Goal: Obtain resource: Obtain resource

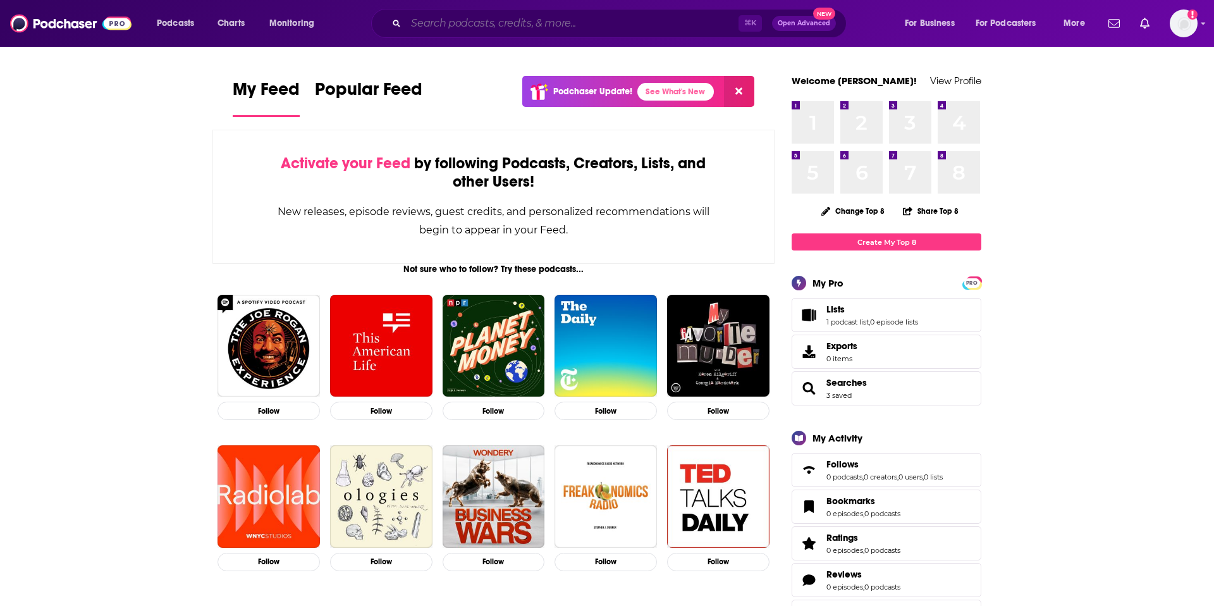
click at [470, 27] on input "Search podcasts, credits, & more..." at bounding box center [572, 23] width 333 height 20
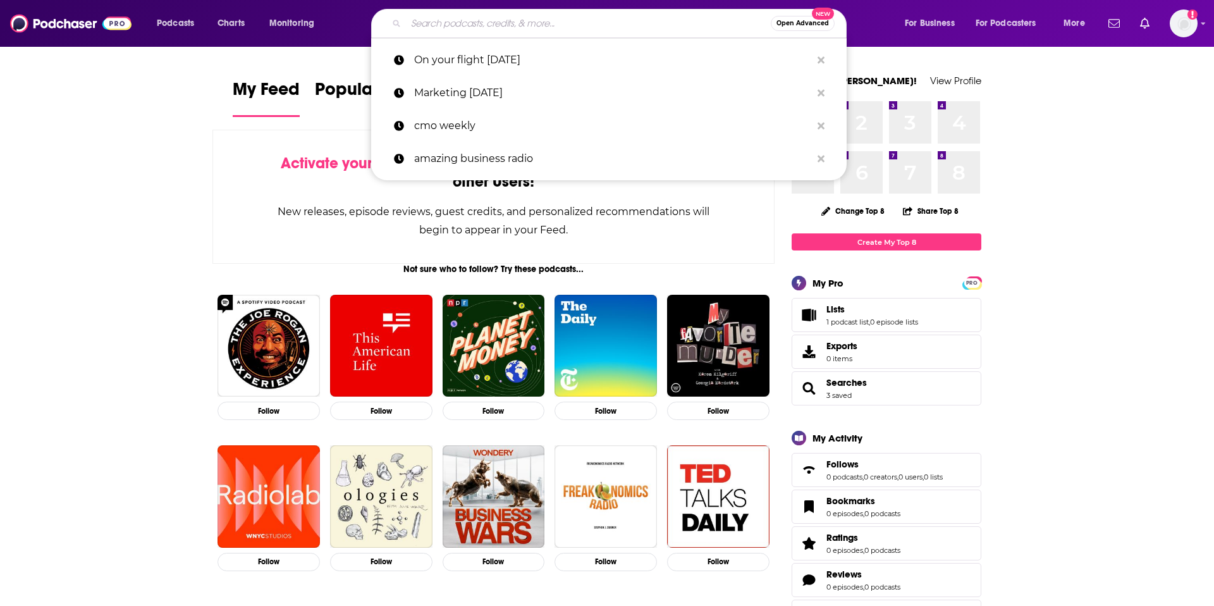
paste input "[PERSON_NAME] War Room"
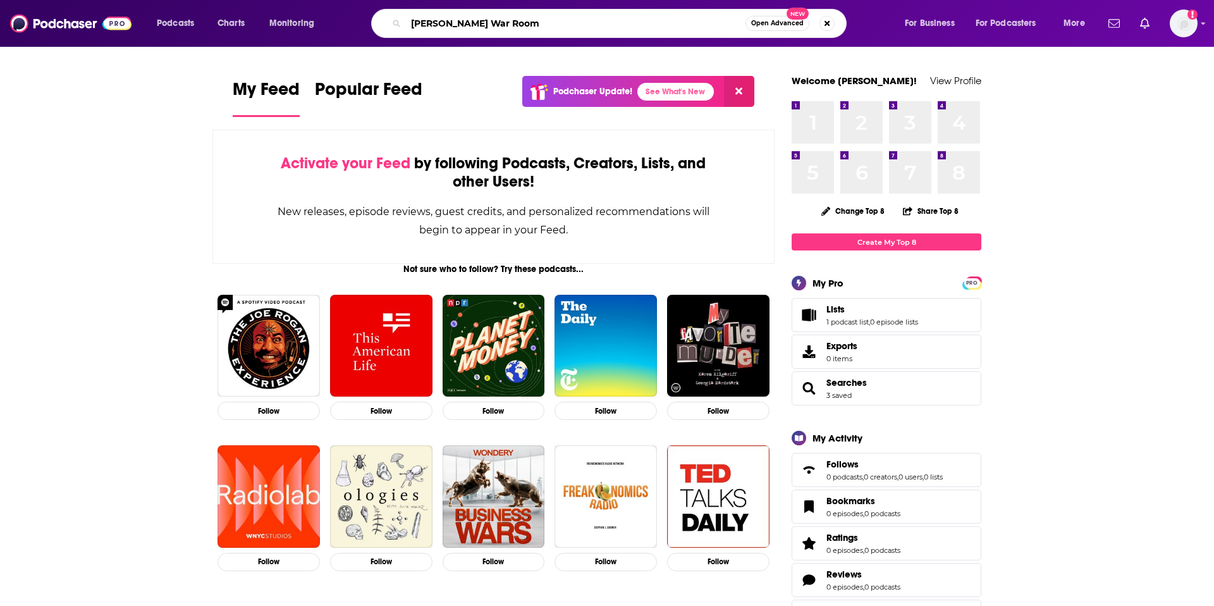
type input "[PERSON_NAME] War Room"
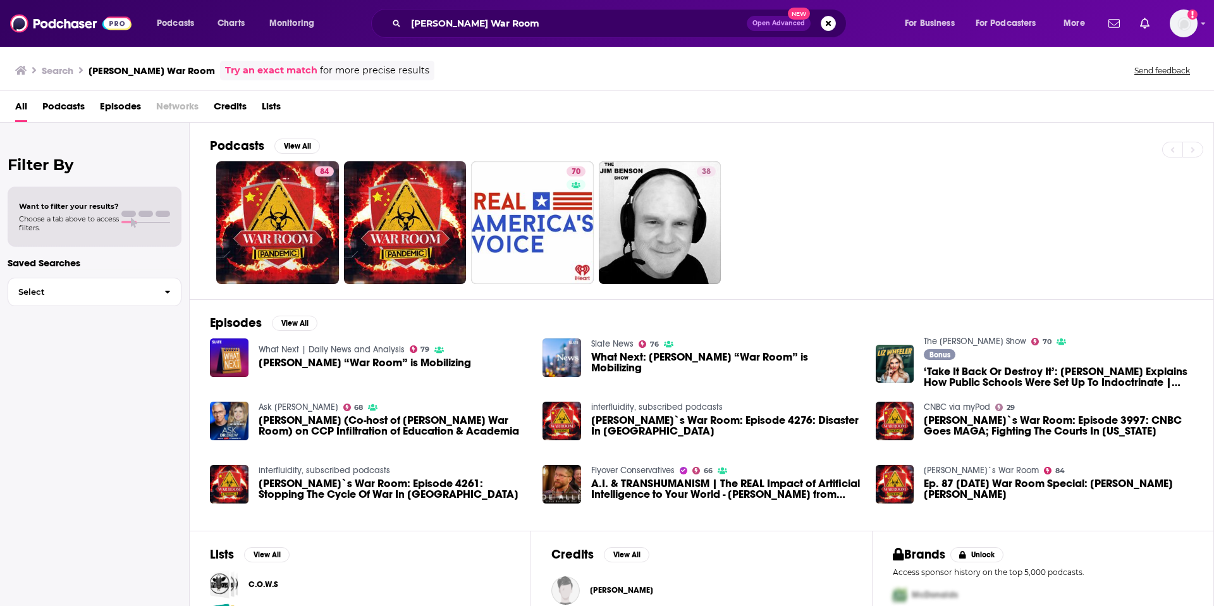
scroll to position [4, 0]
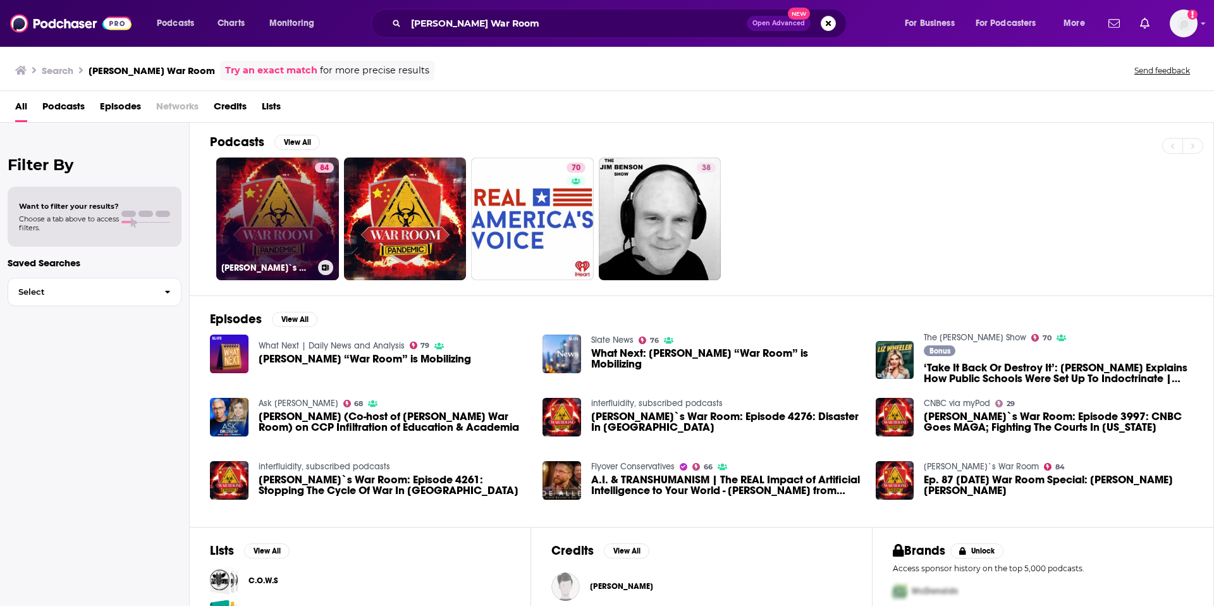
click at [295, 208] on link "84 [PERSON_NAME]`s War Room" at bounding box center [277, 218] width 123 height 123
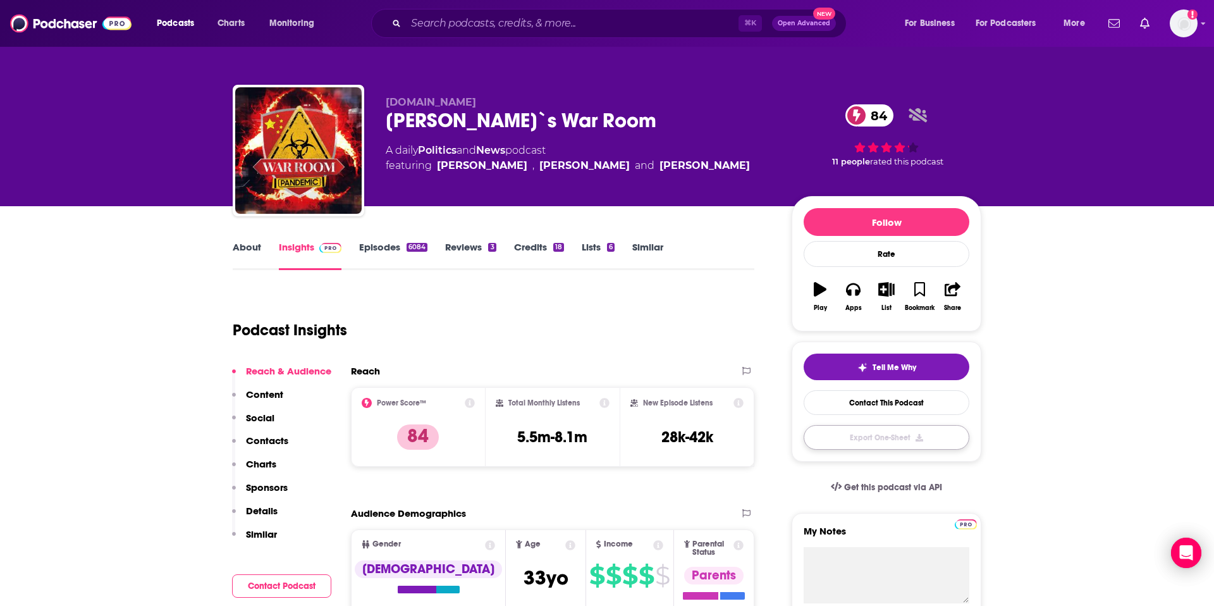
click at [892, 440] on button "Export One-Sheet" at bounding box center [887, 437] width 166 height 25
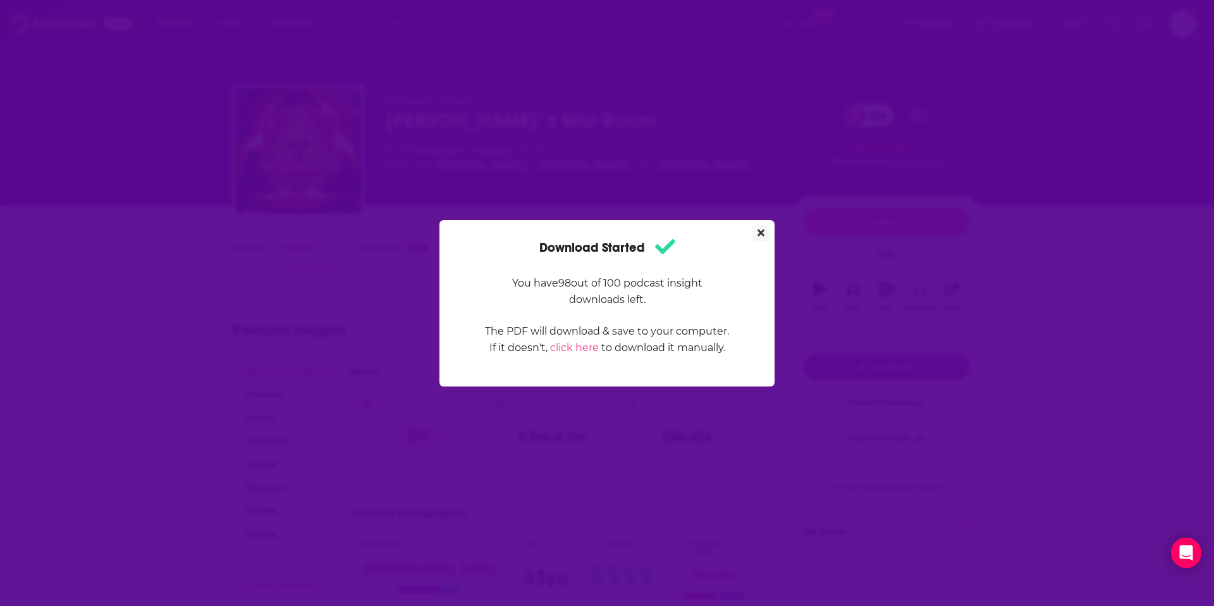
click at [756, 237] on button "Close" at bounding box center [761, 233] width 17 height 16
